Goal: Task Accomplishment & Management: Manage account settings

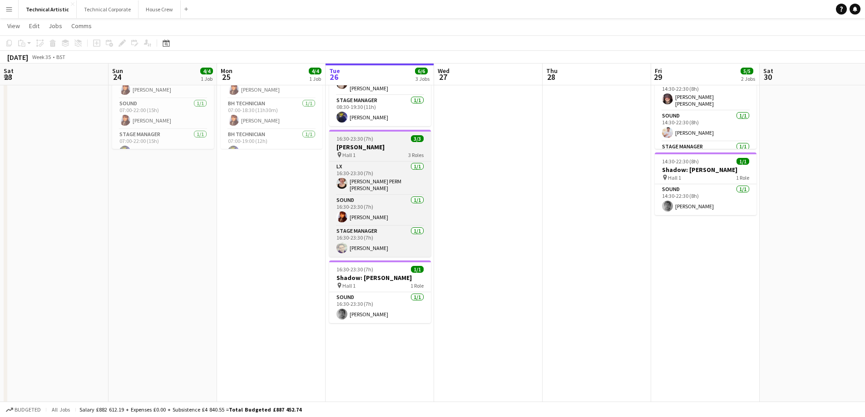
scroll to position [0, 217]
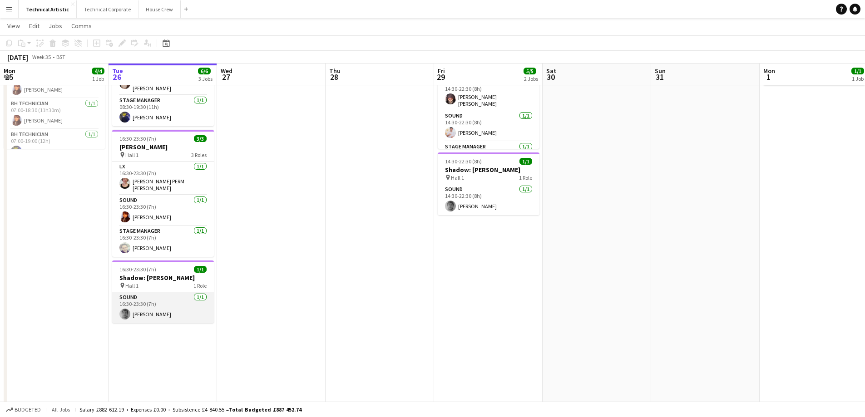
click at [179, 306] on app-card-role "Sound [DATE] 16:30-23:30 (7h) [PERSON_NAME]" at bounding box center [163, 308] width 102 height 31
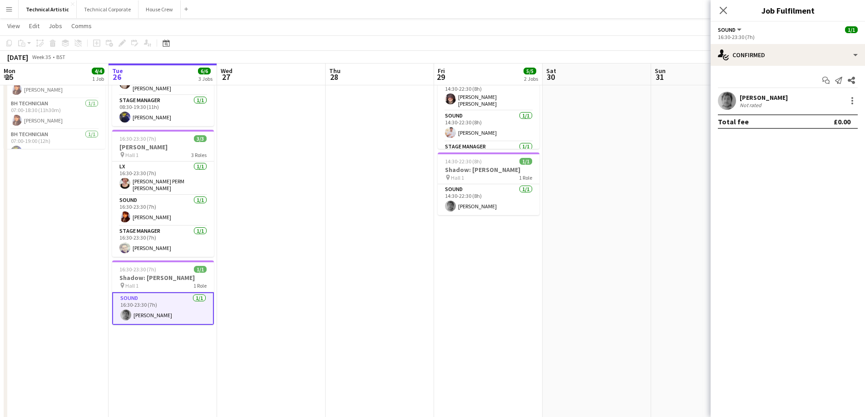
click at [739, 99] on div "[PERSON_NAME] Not rated" at bounding box center [788, 101] width 154 height 18
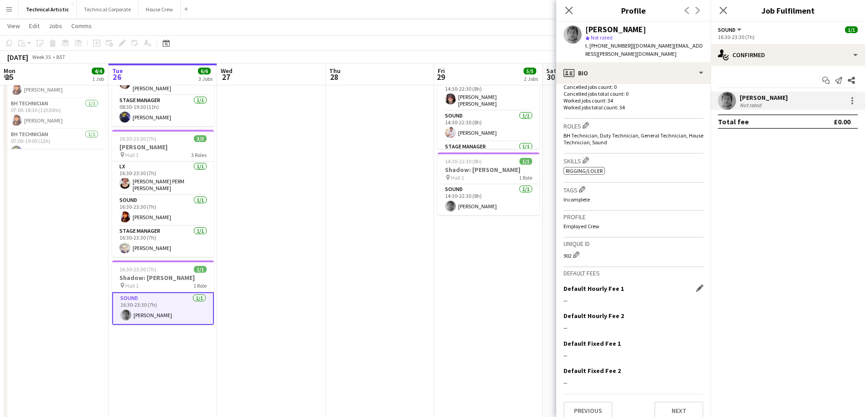
scroll to position [238, 0]
click at [660, 400] on button "Next" at bounding box center [679, 409] width 49 height 18
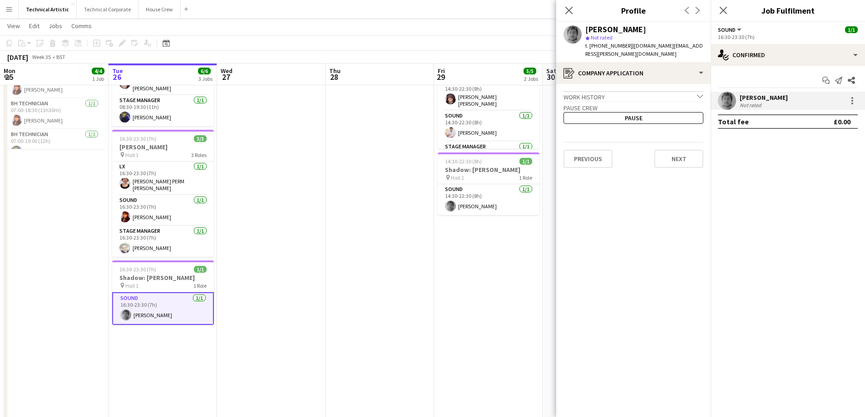
click at [665, 91] on div "Work history chevron-down" at bounding box center [634, 96] width 140 height 10
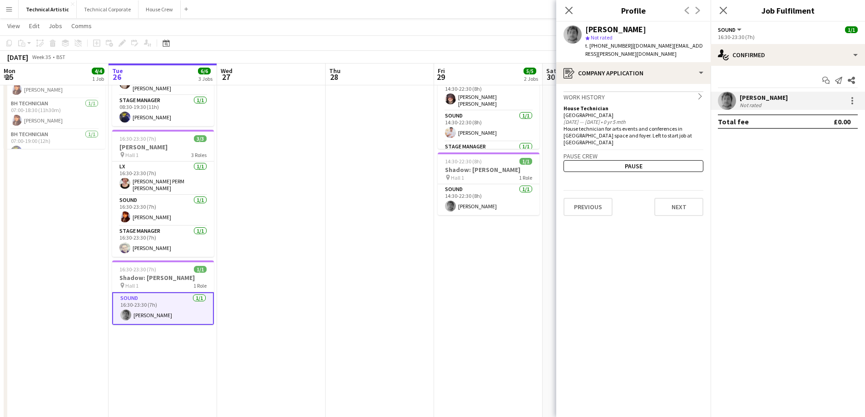
click at [665, 91] on div "Work history chevron-right" at bounding box center [634, 96] width 140 height 10
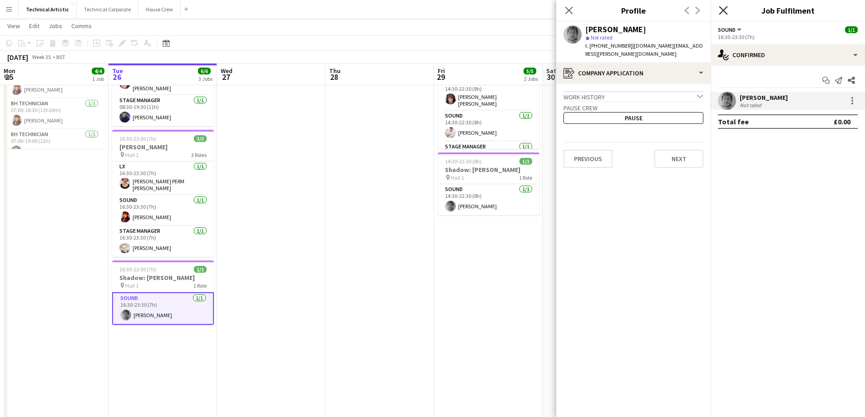
click at [724, 14] on icon "Close pop-in" at bounding box center [723, 10] width 9 height 9
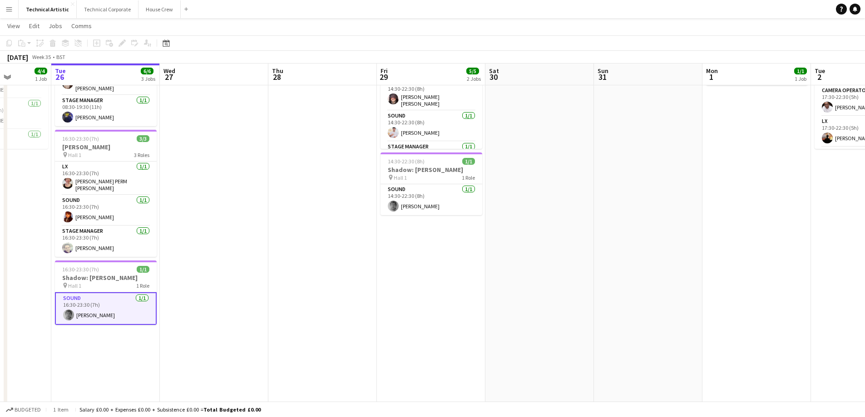
drag, startPoint x: 505, startPoint y: 286, endPoint x: 448, endPoint y: 302, distance: 59.3
click at [448, 302] on app-calendar-viewport "Sat 23 Sun 24 4/4 1 Job Mon 25 4/4 1 Job Tue 26 6/6 3 Jobs Wed 27 Thu 28 Fri 29…" at bounding box center [432, 231] width 865 height 573
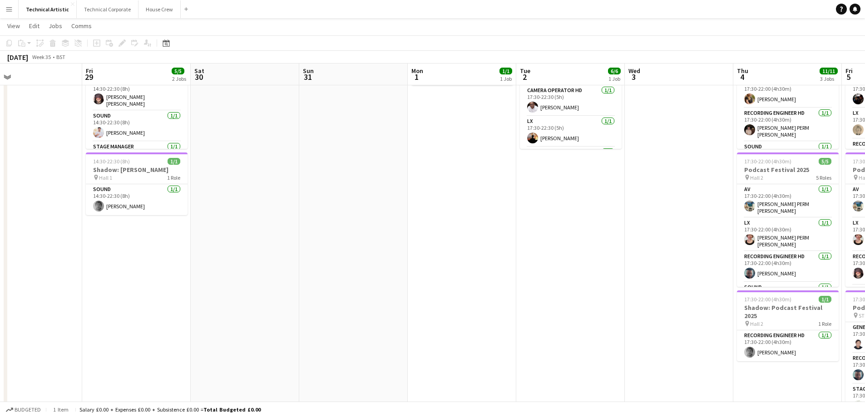
drag, startPoint x: 512, startPoint y: 288, endPoint x: 1, endPoint y: 290, distance: 511.0
click at [0, 290] on app-calendar-viewport "Sat 23 Sun 24 4/4 1 Job Mon 25 4/4 1 Job Tue 26 6/6 3 Jobs Wed 27 Thu 28 Fri 29…" at bounding box center [432, 231] width 865 height 573
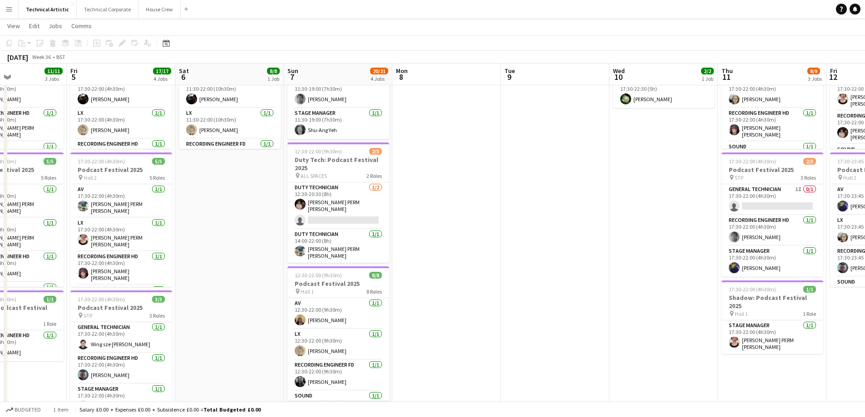
drag, startPoint x: 762, startPoint y: 214, endPoint x: 206, endPoint y: 269, distance: 559.1
click at [206, 269] on app-calendar-viewport "Mon 1 1/1 1 Job Tue 2 6/6 1 Job Wed 3 Thu 4 11/11 3 Jobs Fri 5 17/17 4 Jobs Sat…" at bounding box center [432, 253] width 865 height 617
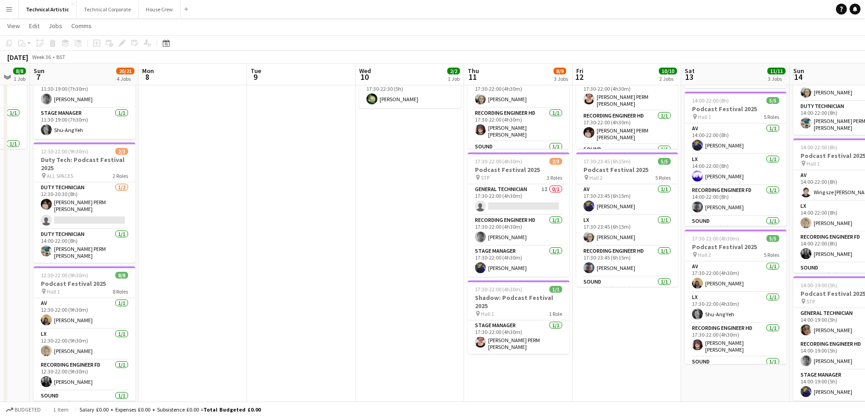
drag, startPoint x: 507, startPoint y: 207, endPoint x: 237, endPoint y: 238, distance: 271.7
click at [241, 248] on app-calendar-viewport "Wed 3 Thu 4 11/11 3 Jobs Fri 5 17/17 4 Jobs Sat 6 8/8 1 Job Sun 7 20/21 4 Jobs …" at bounding box center [432, 253] width 865 height 617
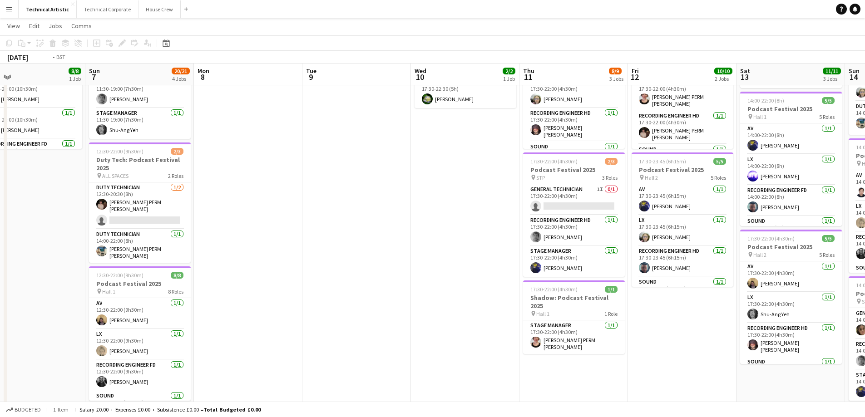
drag, startPoint x: 557, startPoint y: 206, endPoint x: 375, endPoint y: 195, distance: 182.5
click at [377, 196] on app-calendar-viewport "Wed 3 Thu 4 11/11 3 Jobs Fri 5 17/17 4 Jobs Sat 6 8/8 1 Job Sun 7 20/21 4 Jobs …" at bounding box center [432, 253] width 865 height 617
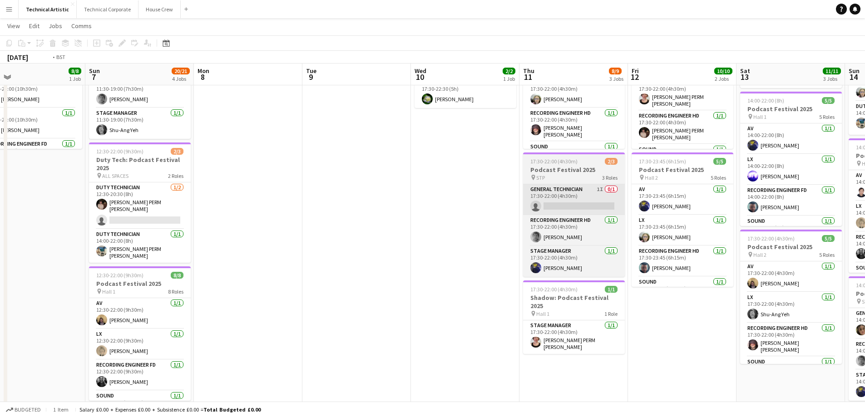
scroll to position [0, 395]
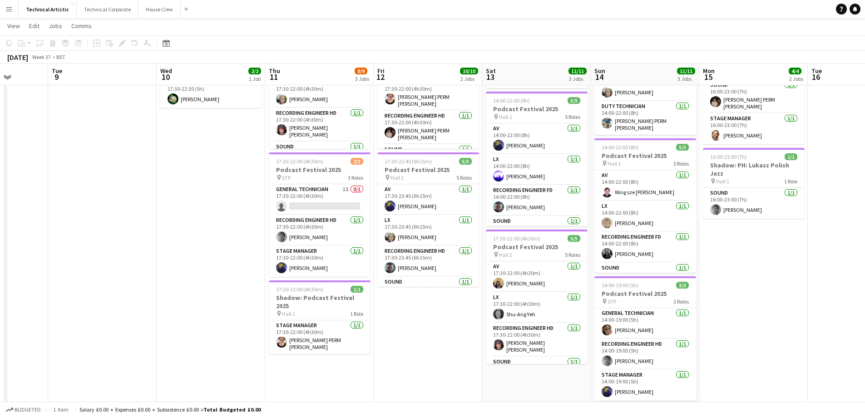
drag, startPoint x: 629, startPoint y: 169, endPoint x: 232, endPoint y: 192, distance: 397.6
click at [245, 192] on app-calendar-viewport "Fri 5 17/17 4 Jobs Sat 6 8/8 1 Job Sun 7 20/21 4 Jobs Mon 8 Tue 9 Wed 10 2/2 1 …" at bounding box center [432, 253] width 865 height 617
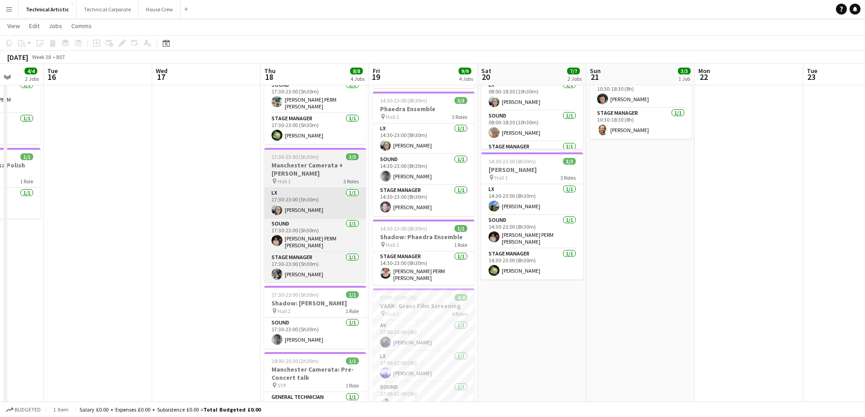
drag, startPoint x: 636, startPoint y: 168, endPoint x: 92, endPoint y: 210, distance: 546.2
click at [99, 213] on app-calendar-viewport "Fri 12 10/10 2 Jobs Sat 13 11/11 3 Jobs Sun 14 11/11 3 Jobs Mon 15 4/4 2 Jobs T…" at bounding box center [432, 253] width 865 height 617
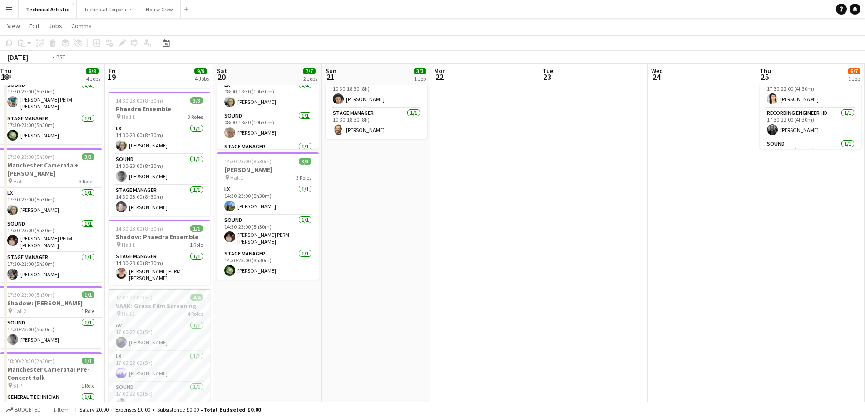
drag, startPoint x: 577, startPoint y: 150, endPoint x: 69, endPoint y: 193, distance: 509.2
click at [88, 194] on app-calendar-viewport "Mon 15 4/4 2 Jobs Tue 16 Wed 17 Thu 18 8/8 4 Jobs Fri 19 9/9 4 Jobs Sat 20 7/7 …" at bounding box center [432, 253] width 865 height 617
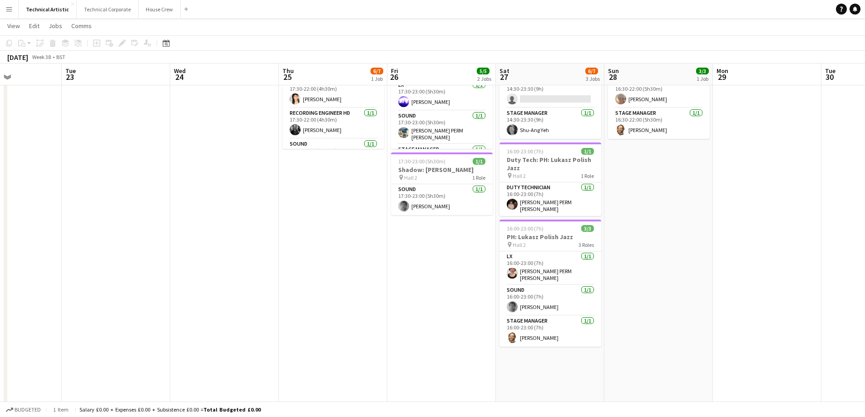
drag, startPoint x: 499, startPoint y: 161, endPoint x: 12, endPoint y: 189, distance: 487.8
click at [12, 189] on app-calendar-viewport "Fri 19 9/9 4 Jobs Sat 20 7/7 2 Jobs Sun 21 3/3 1 Job Mon 22 Tue 23 Wed 24 Thu 2…" at bounding box center [432, 253] width 865 height 617
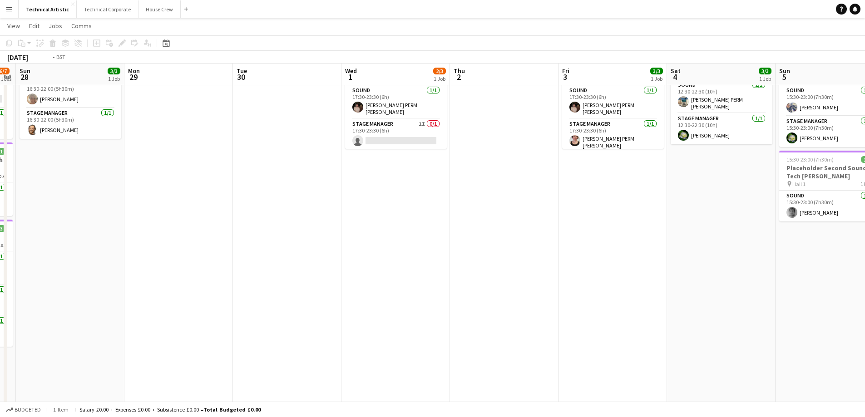
drag, startPoint x: 421, startPoint y: 171, endPoint x: 45, endPoint y: 185, distance: 376.4
click at [0, 194] on app-calendar-viewport "Wed 24 Thu 25 6/7 1 Job Fri 26 5/5 2 Jobs Sat 27 6/7 3 Jobs Sun 28 3/3 1 Job Mo…" at bounding box center [432, 253] width 865 height 617
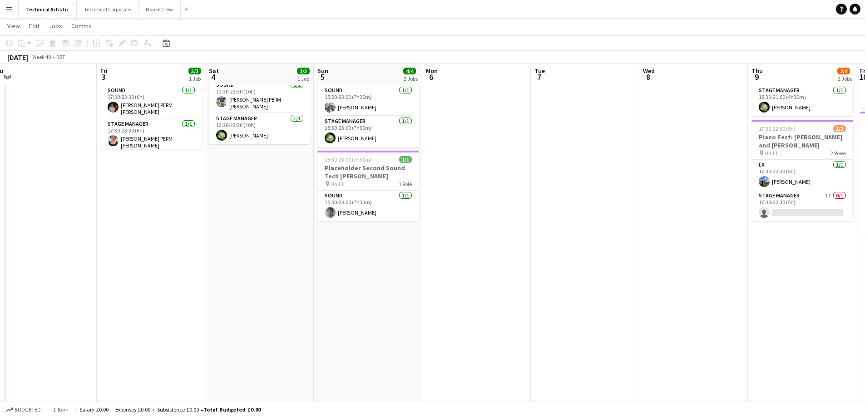
drag, startPoint x: 146, startPoint y: 201, endPoint x: 39, endPoint y: 201, distance: 107.2
click at [40, 201] on app-calendar-viewport "Sun 28 3/3 1 Job Mon 29 Tue 30 Wed 1 2/3 1 Job Thu 2 Fri 3 3/3 1 Job Sat 4 3/3 …" at bounding box center [432, 253] width 865 height 617
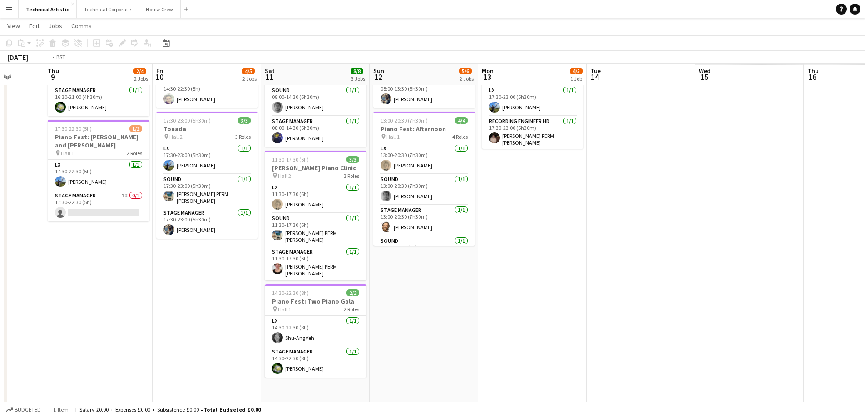
drag, startPoint x: 464, startPoint y: 155, endPoint x: 57, endPoint y: 184, distance: 407.5
click at [57, 184] on app-calendar-viewport "Fri 3 3/3 1 Job Sat 4 3/3 1 Job Sun 5 4/4 2 Jobs Mon 6 Tue 7 Wed 8 Thu 9 2/4 2 …" at bounding box center [432, 253] width 865 height 617
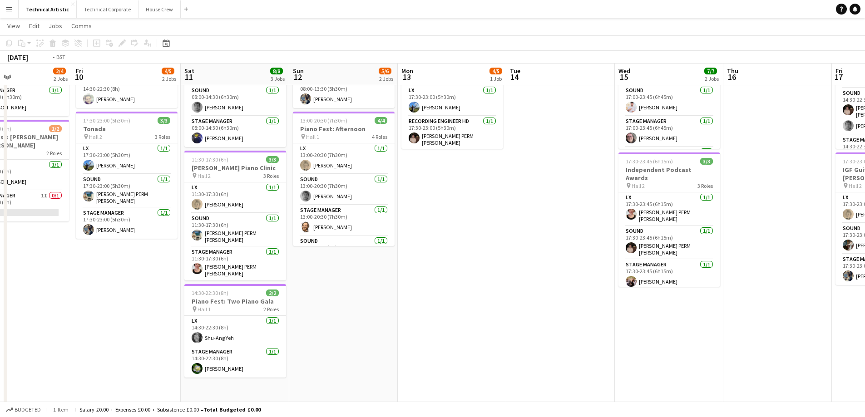
drag, startPoint x: 494, startPoint y: 177, endPoint x: 20, endPoint y: 195, distance: 473.7
click at [23, 198] on app-calendar-viewport "Mon 6 Tue 7 Wed 8 Thu 9 2/4 2 Jobs Fri 10 4/5 2 Jobs Sat 11 8/8 3 Jobs Sun 12 5…" at bounding box center [432, 253] width 865 height 617
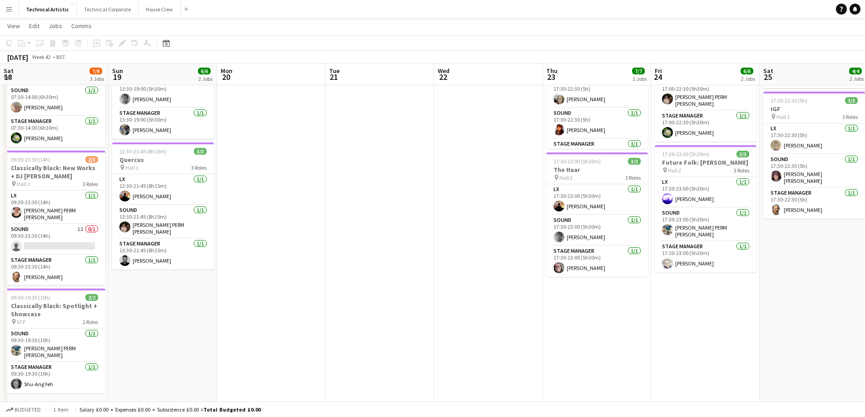
drag, startPoint x: 688, startPoint y: 171, endPoint x: 230, endPoint y: 198, distance: 459.1
click at [231, 199] on app-calendar-viewport "Wed 15 7/7 2 Jobs Thu 16 Fri 17 7/7 2 Jobs Sat 18 7/8 3 Jobs Sun 19 6/6 2 Jobs …" at bounding box center [432, 253] width 865 height 617
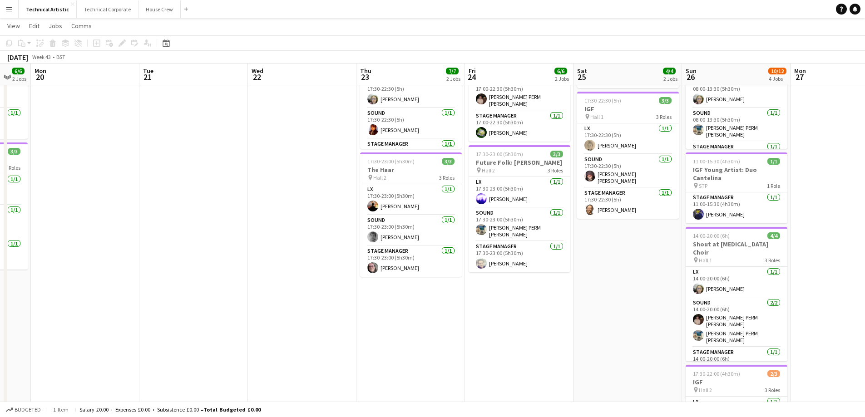
drag, startPoint x: 595, startPoint y: 195, endPoint x: 223, endPoint y: 221, distance: 372.9
click at [223, 221] on app-calendar-viewport "Fri 17 7/7 2 Jobs Sat 18 7/8 3 Jobs Sun 19 6/6 2 Jobs Mon 20 Tue 21 Wed 22 Thu …" at bounding box center [432, 253] width 865 height 617
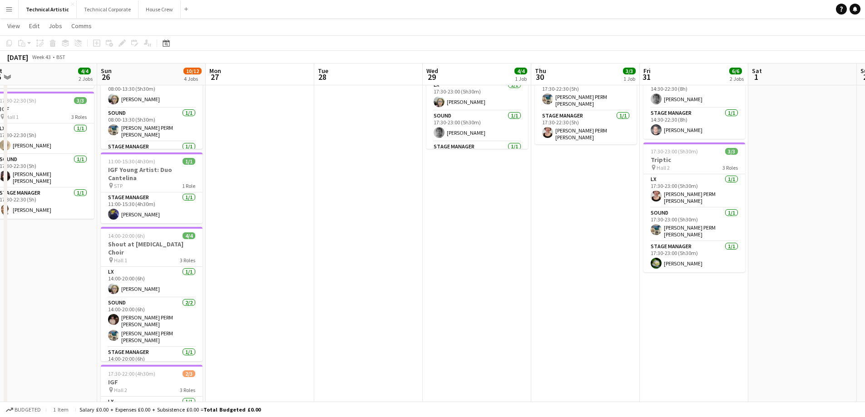
drag, startPoint x: 591, startPoint y: 221, endPoint x: 267, endPoint y: 225, distance: 323.9
click at [268, 228] on app-calendar-viewport "Tue 21 Wed 22 Thu 23 7/7 2 Jobs Fri 24 6/6 2 Jobs Sat 25 4/4 2 Jobs Sun 26 10/1…" at bounding box center [432, 253] width 865 height 617
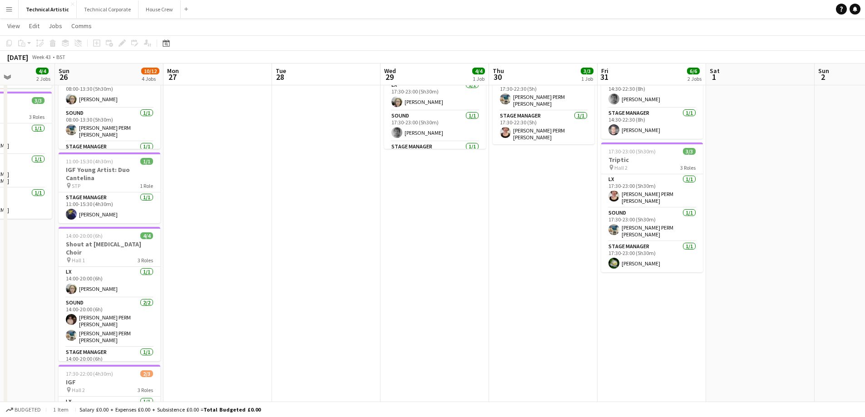
drag, startPoint x: 567, startPoint y: 218, endPoint x: 525, endPoint y: 221, distance: 42.3
click at [525, 221] on app-calendar-viewport "Thu 23 7/7 2 Jobs Fri 24 6/6 2 Jobs Sat 25 4/4 2 Jobs Sun 26 10/12 4 Jobs Mon 2…" at bounding box center [432, 253] width 865 height 617
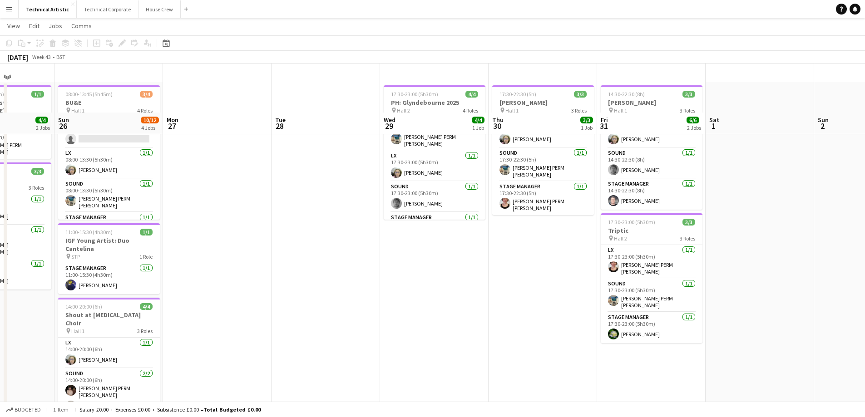
scroll to position [0, 0]
